Goal: Download file/media

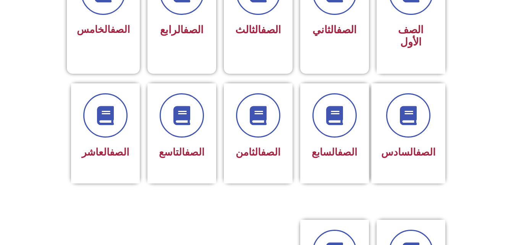
scroll to position [252, 0]
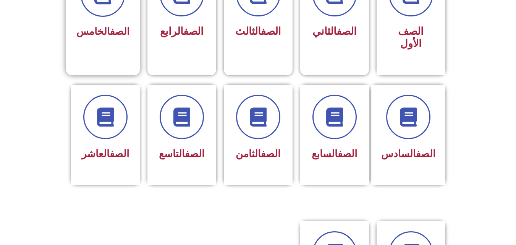
click at [93, 20] on div "الصف الخامس" at bounding box center [102, 7] width 53 height 69
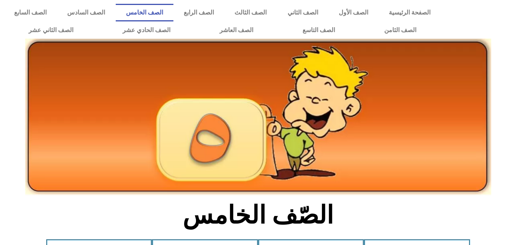
scroll to position [214, 0]
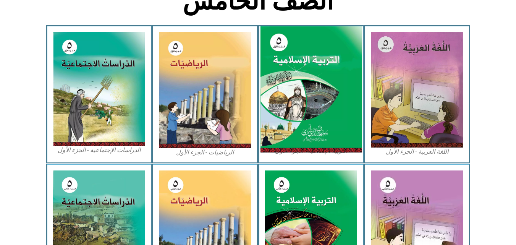
click at [297, 107] on img at bounding box center [311, 89] width 102 height 126
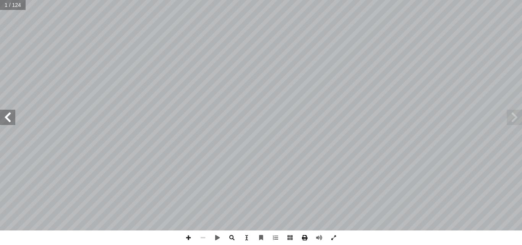
click at [306, 237] on span at bounding box center [304, 237] width 15 height 15
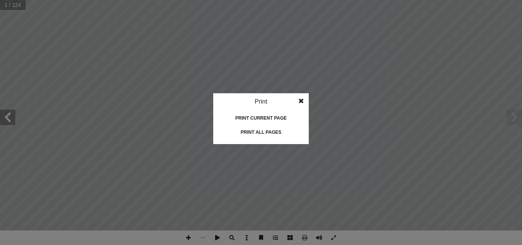
click at [266, 129] on div "Print all pages" at bounding box center [261, 132] width 76 height 12
